Goal: Task Accomplishment & Management: Manage account settings

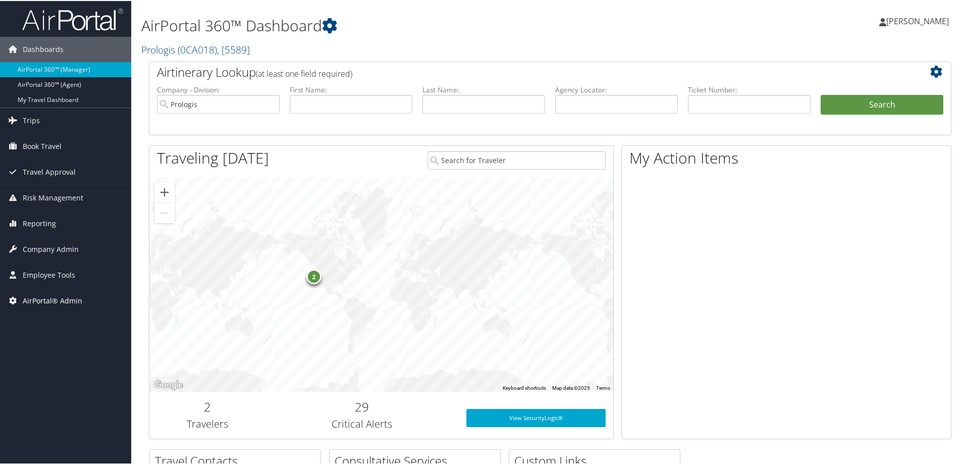
click at [35, 300] on span "AirPortal® Admin" at bounding box center [53, 299] width 60 height 25
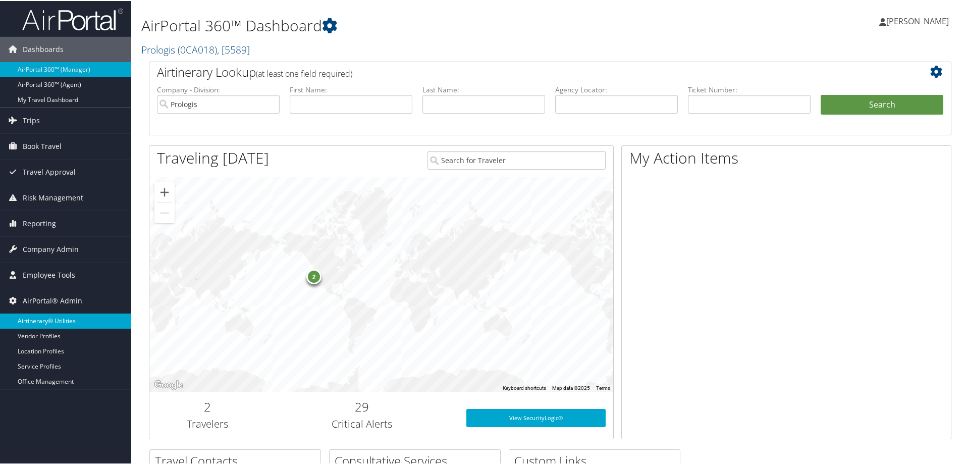
click at [36, 316] on link "Airtinerary® Utilities" at bounding box center [65, 319] width 131 height 15
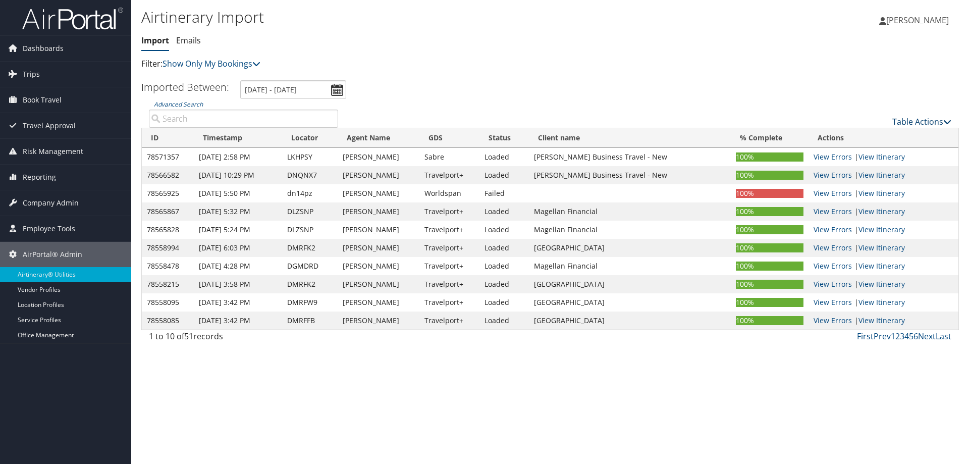
click at [912, 122] on link "Table Actions" at bounding box center [921, 121] width 59 height 11
click at [842, 155] on link "Import Itinerary" at bounding box center [888, 154] width 133 height 17
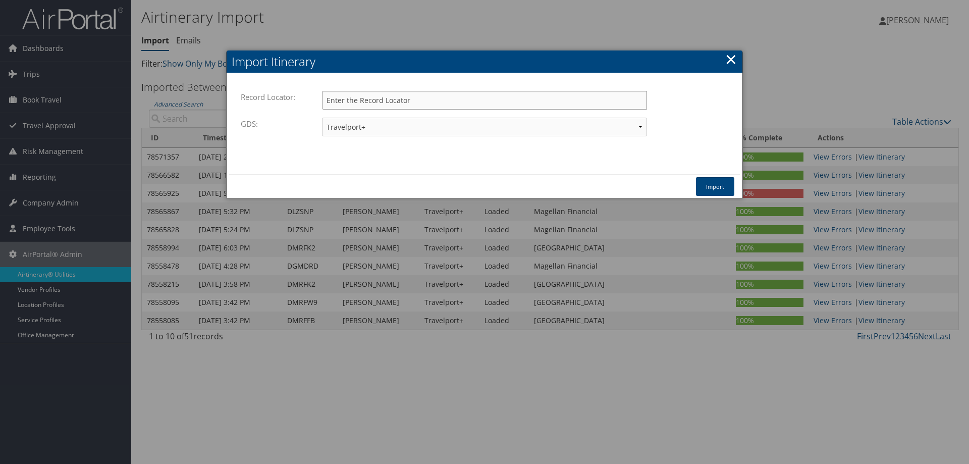
click at [336, 99] on input "Record Locator:" at bounding box center [484, 100] width 325 height 19
paste input "apqcoq"
type input "apqcoq"
click at [340, 124] on select "Travelport+ Worldspan Apollo Sabre Amadeus" at bounding box center [484, 127] width 325 height 19
select select "1W"
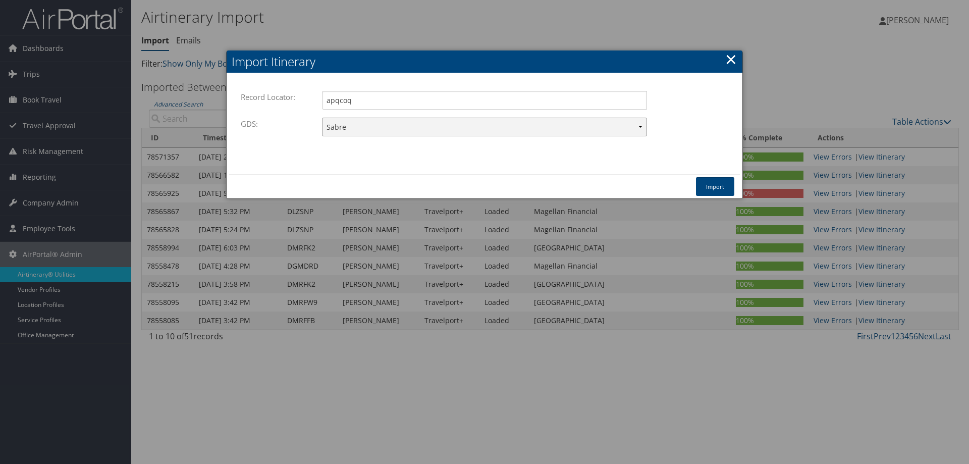
click at [322, 118] on select "Travelport+ Worldspan Apollo Sabre Amadeus" at bounding box center [484, 127] width 325 height 19
click at [707, 183] on button "Import" at bounding box center [715, 186] width 38 height 19
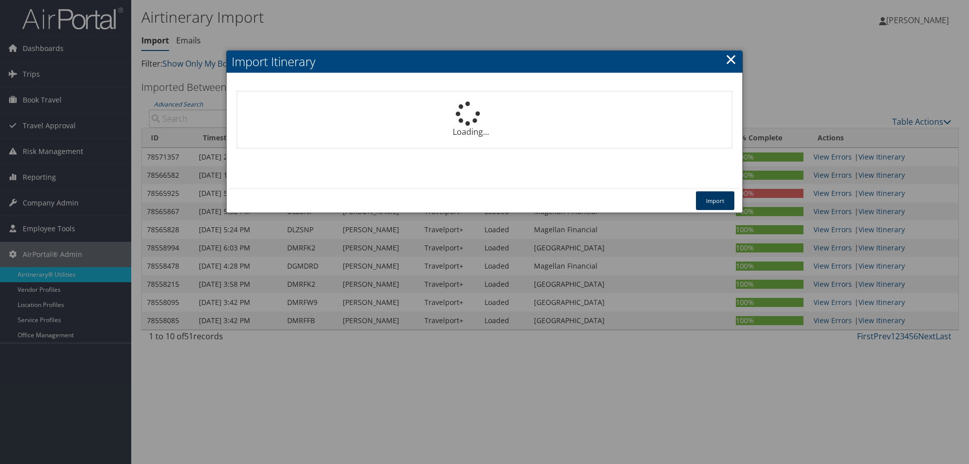
select select "1P"
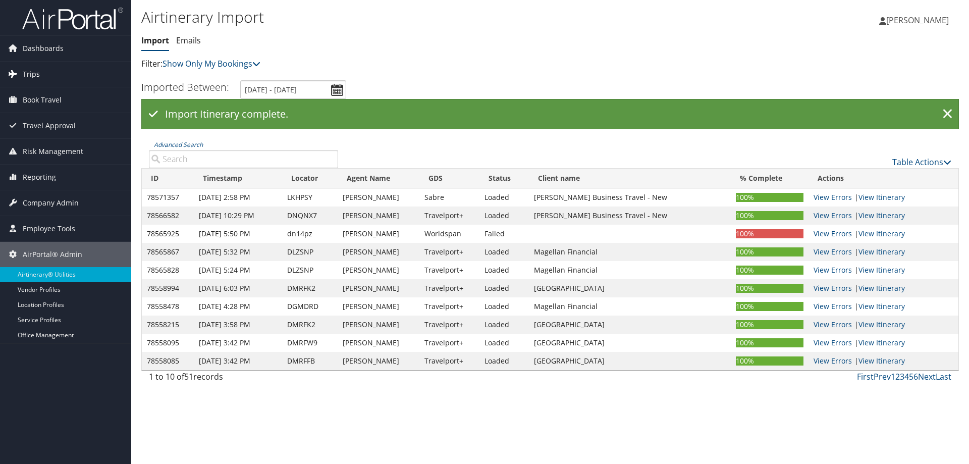
click at [32, 76] on span "Trips" at bounding box center [31, 74] width 17 height 25
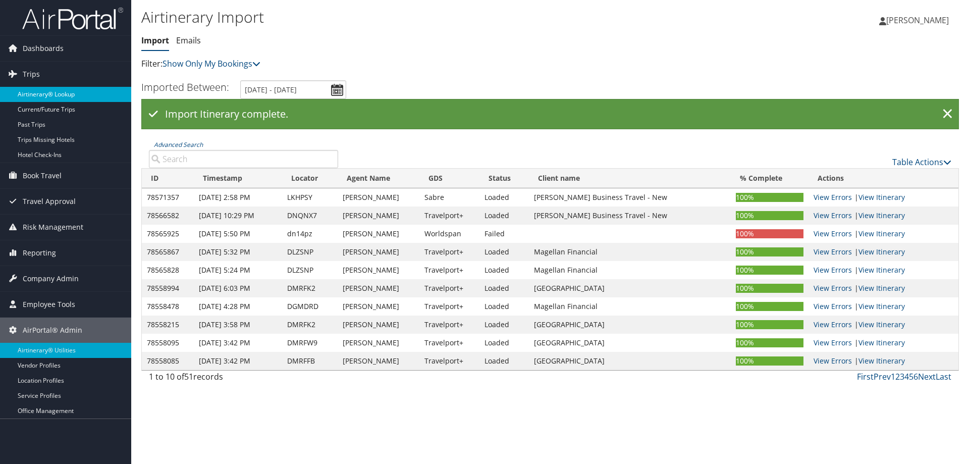
click at [50, 94] on link "Airtinerary® Lookup" at bounding box center [65, 94] width 131 height 15
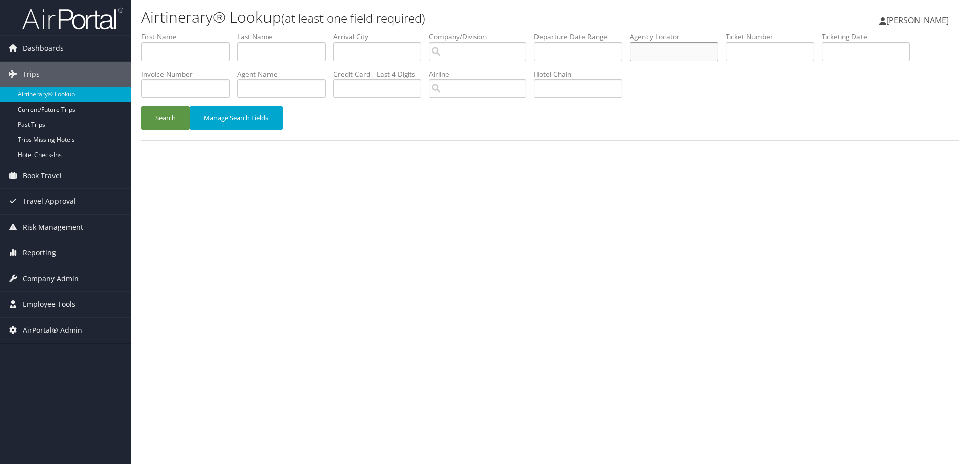
click at [653, 54] on input "text" at bounding box center [674, 51] width 88 height 19
paste input "apqcoq"
type input "apqcoq"
click at [169, 118] on button "Search" at bounding box center [165, 118] width 48 height 24
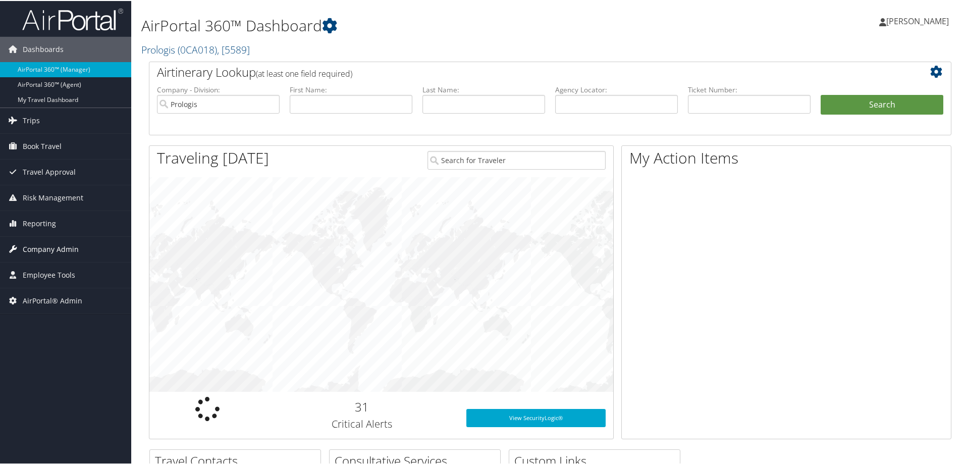
click at [35, 249] on span "Company Admin" at bounding box center [51, 248] width 56 height 25
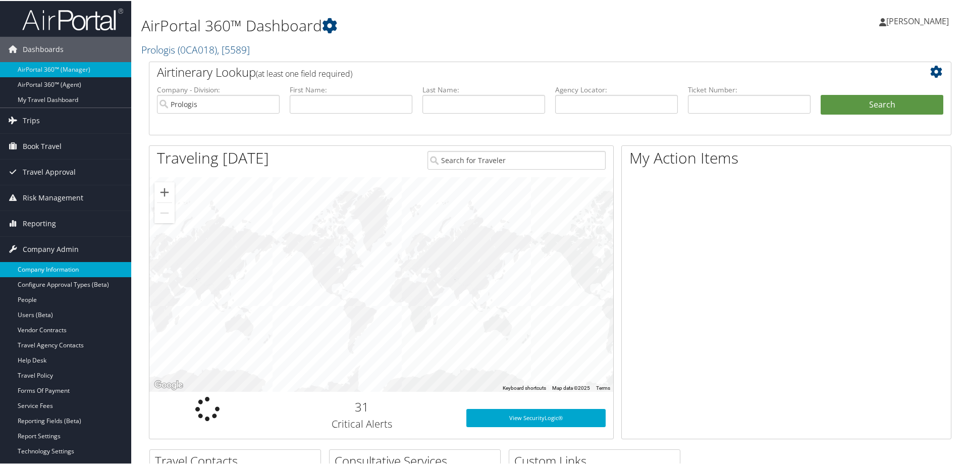
click at [38, 270] on link "Company Information" at bounding box center [65, 268] width 131 height 15
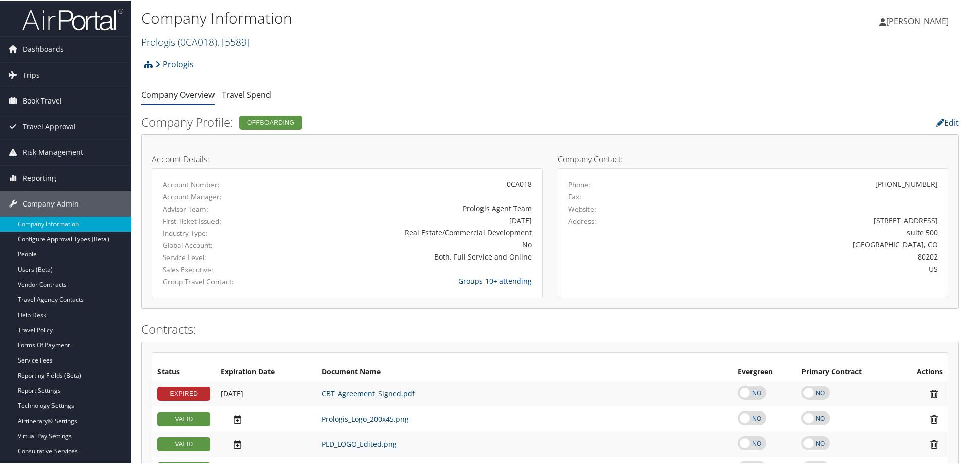
click at [170, 41] on link "Prologis ( 0CA018 ) , [ 5589 ]" at bounding box center [195, 41] width 108 height 14
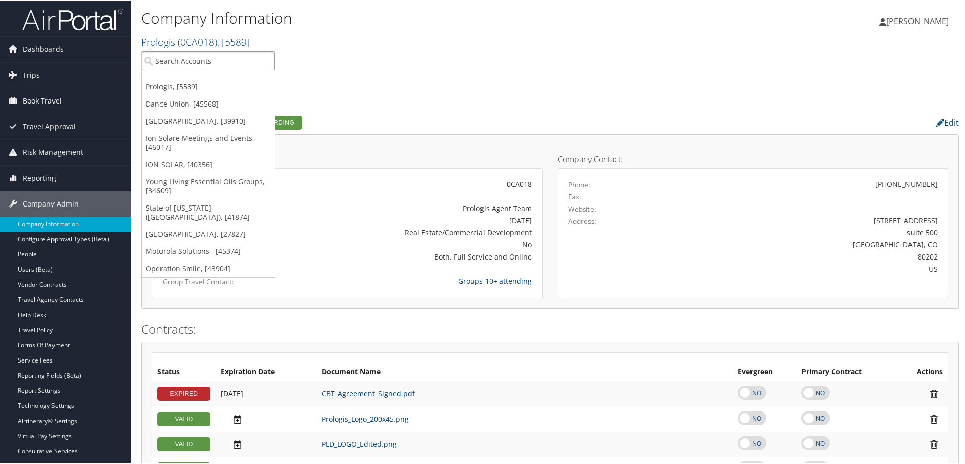
click at [178, 61] on input "search" at bounding box center [208, 59] width 133 height 19
type input "rimini"
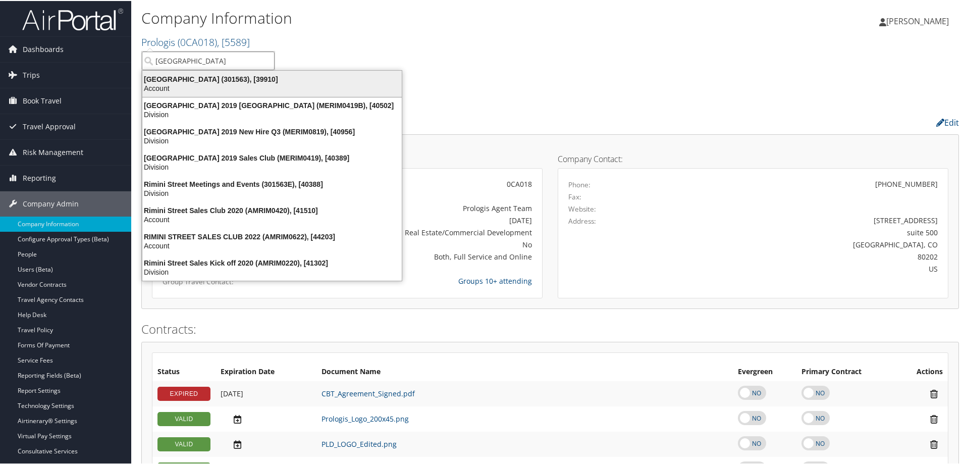
click at [172, 84] on div "Account" at bounding box center [271, 87] width 271 height 9
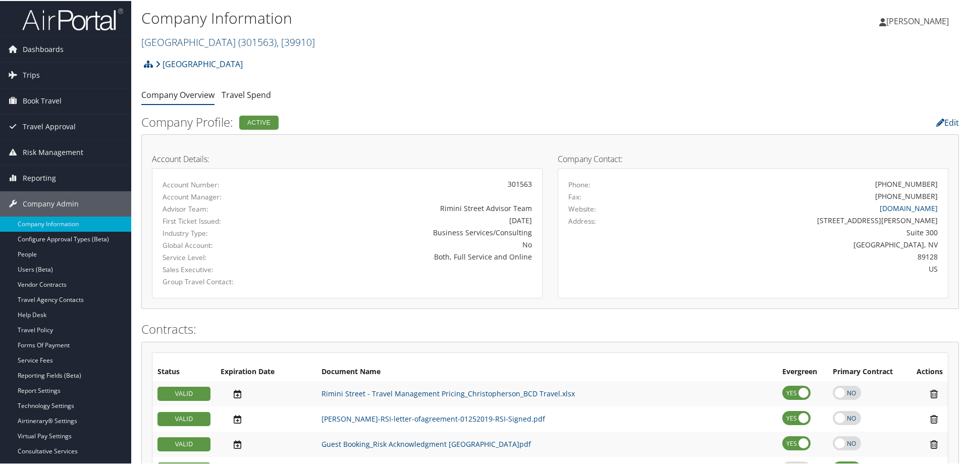
click at [238, 38] on span "( 301563 )" at bounding box center [257, 41] width 38 height 14
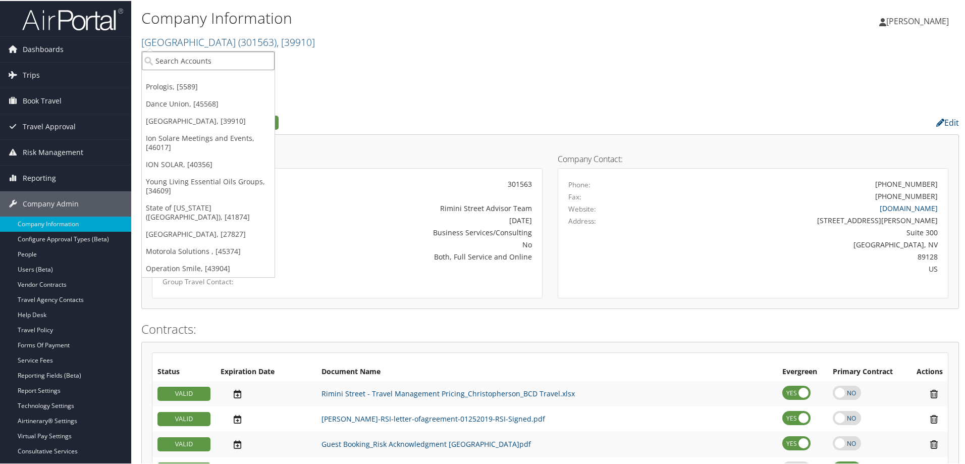
click at [205, 56] on input "search" at bounding box center [208, 59] width 133 height 19
type input "301563e"
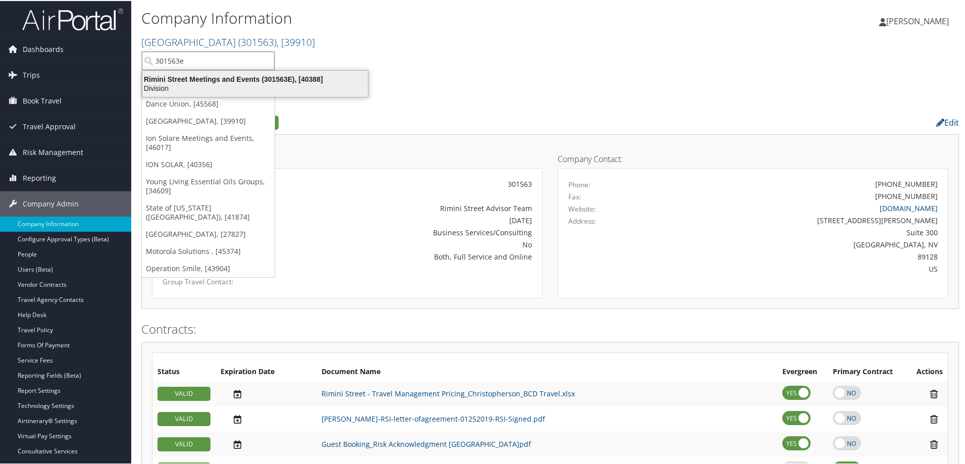
click at [205, 79] on div "Rimini Street Meetings and Events (301563E), [40388]" at bounding box center [255, 78] width 238 height 9
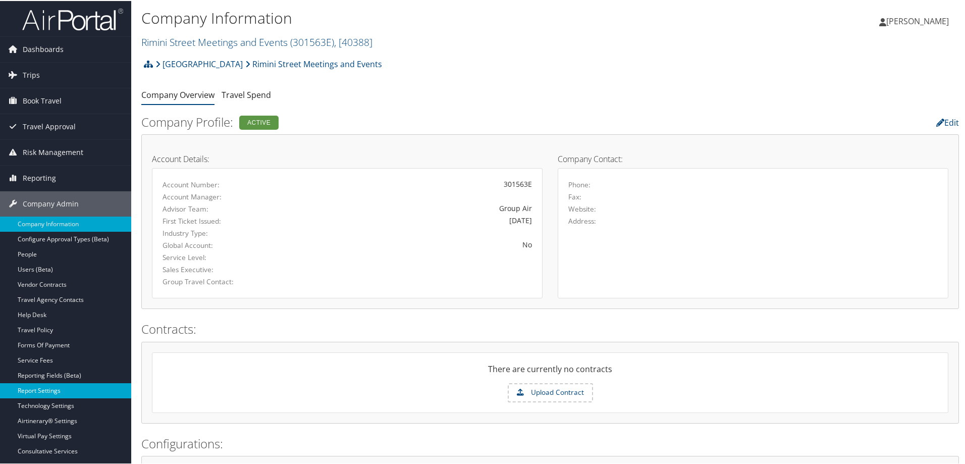
click at [42, 388] on link "Report Settings" at bounding box center [65, 389] width 131 height 15
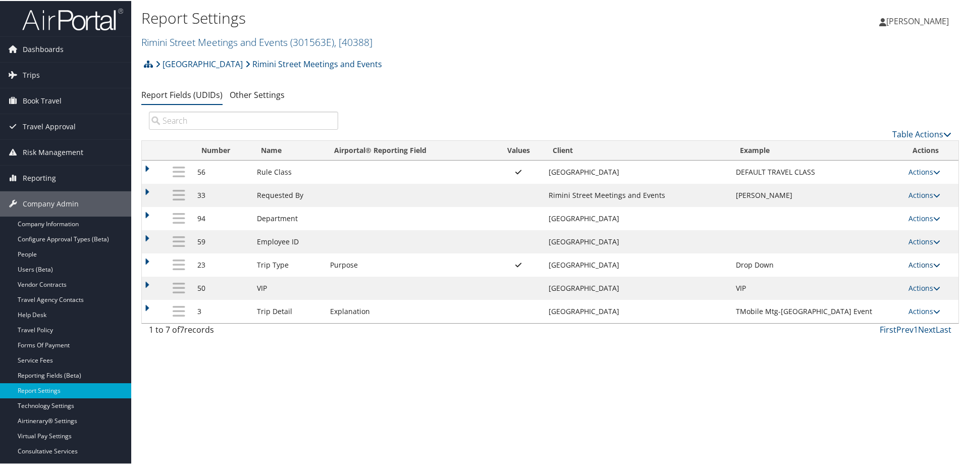
click at [912, 262] on link "Actions" at bounding box center [924, 264] width 32 height 10
click at [877, 277] on link "Update Report Field Values" at bounding box center [880, 278] width 109 height 17
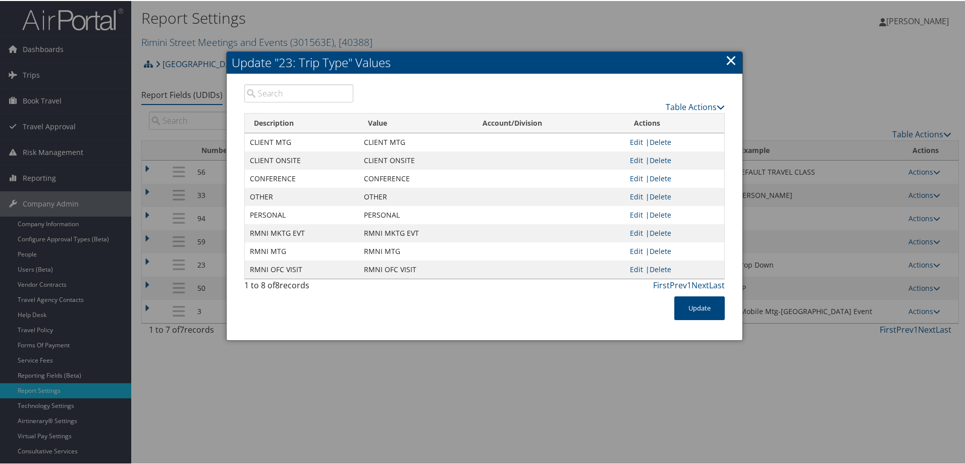
click at [260, 94] on input "search" at bounding box center [298, 92] width 109 height 18
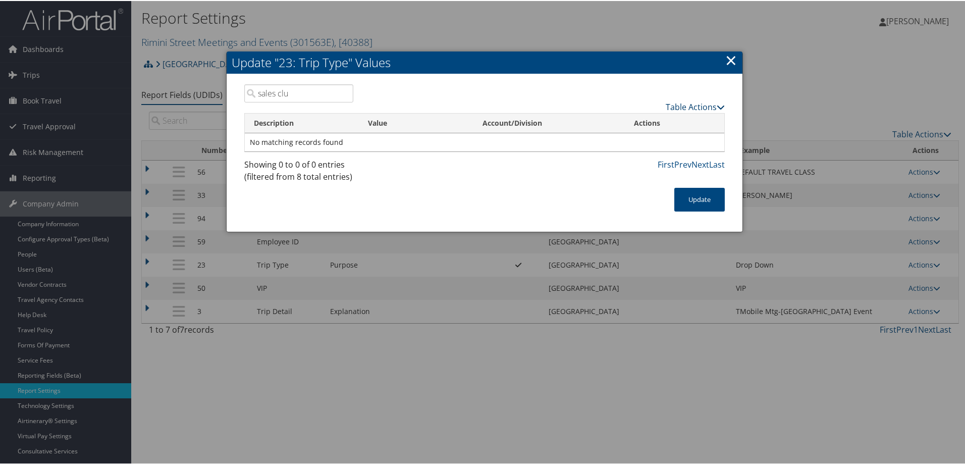
type input "sales clu"
click at [671, 104] on link "Table Actions" at bounding box center [695, 105] width 59 height 11
click at [638, 119] on link "New Record" at bounding box center [655, 121] width 133 height 17
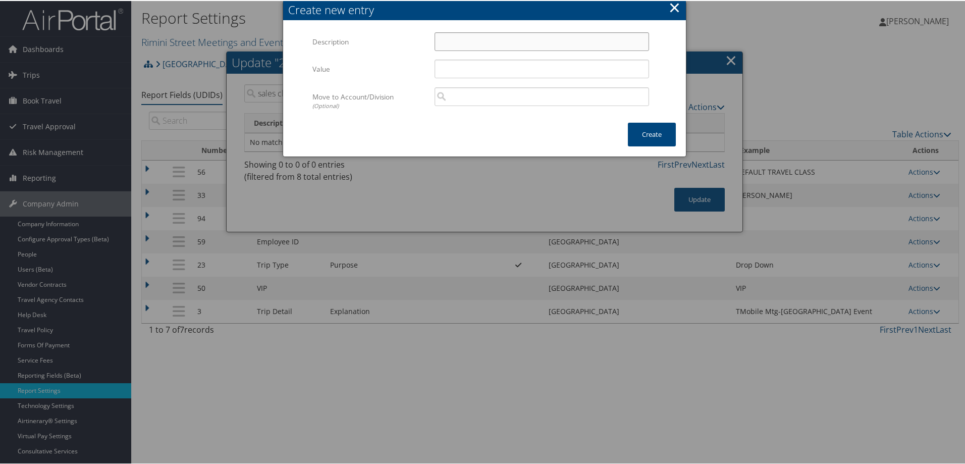
click at [441, 40] on input "Description" at bounding box center [541, 40] width 214 height 19
type input "Sales Club"
type input "SKO"
click at [637, 130] on button "Create" at bounding box center [652, 134] width 48 height 24
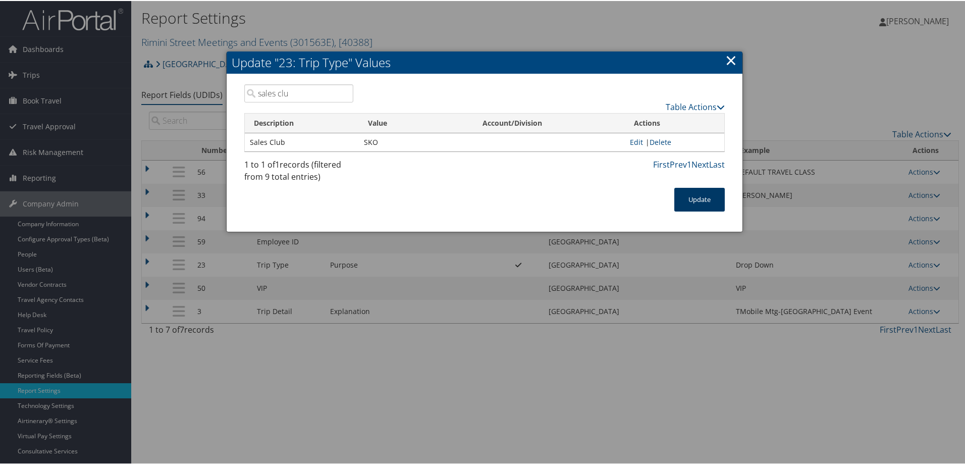
click at [691, 199] on button "Update" at bounding box center [699, 199] width 50 height 24
